Goal: Transaction & Acquisition: Purchase product/service

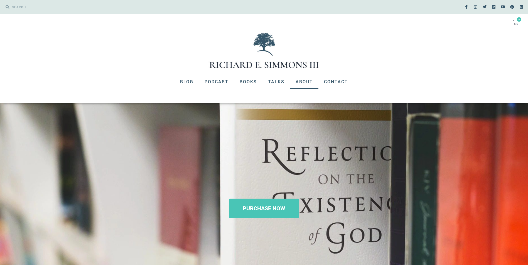
click at [300, 82] on link "About" at bounding box center [304, 82] width 28 height 14
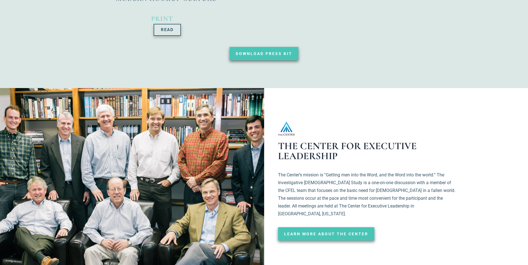
scroll to position [918, 0]
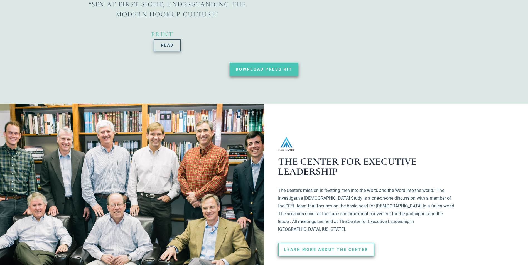
click at [323, 248] on span "Learn More about the center" at bounding box center [326, 250] width 84 height 4
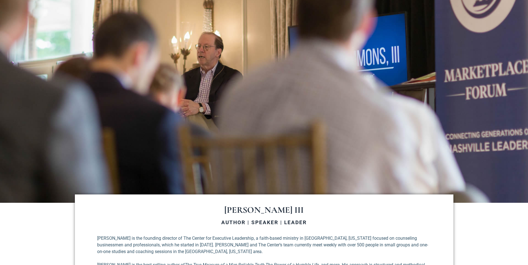
scroll to position [0, 0]
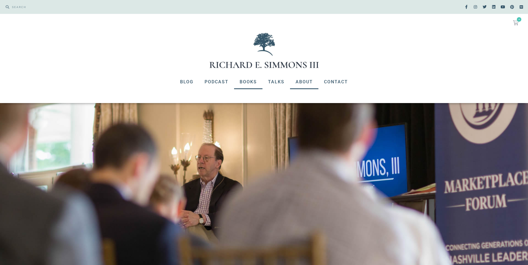
click at [250, 82] on link "Books" at bounding box center [248, 82] width 28 height 14
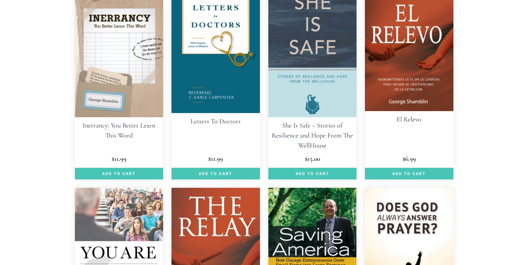
scroll to position [974, 0]
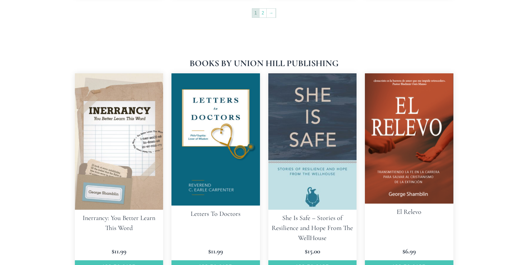
click at [210, 131] on img at bounding box center [215, 139] width 88 height 132
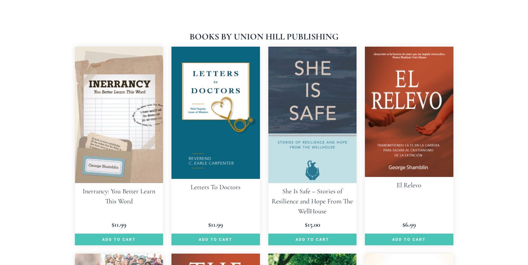
scroll to position [1057, 0]
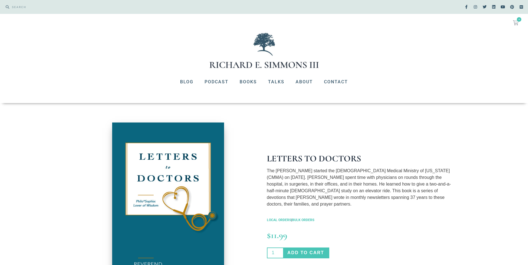
click at [213, 124] on img at bounding box center [168, 207] width 112 height 168
